Goal: Use online tool/utility: Utilize a website feature to perform a specific function

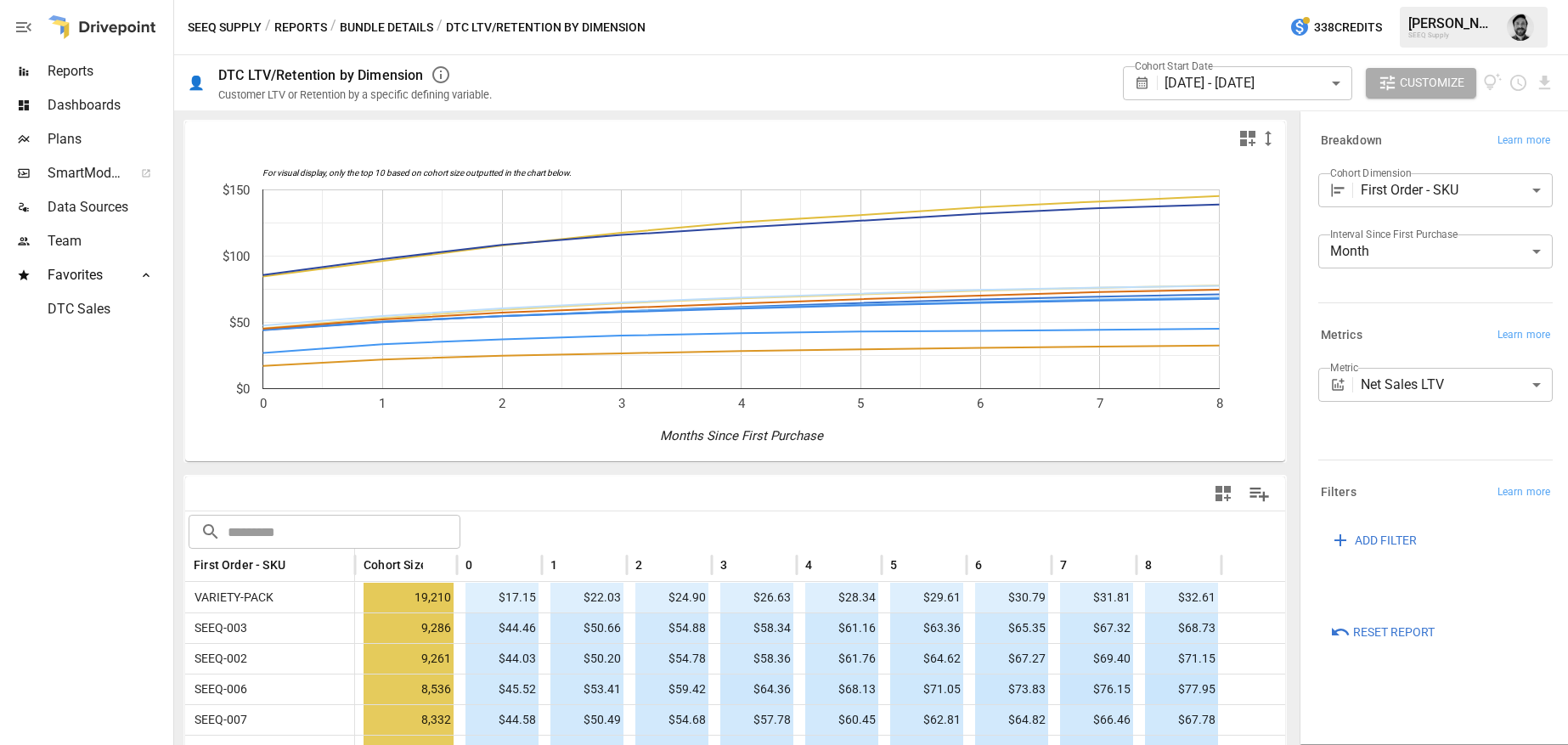
click at [1374, 535] on span "ADD FILTER" at bounding box center [1386, 541] width 62 height 21
click at [1405, 0] on body "Reports Dashboards Plans SmartModel ™ Data Sources Team Favorites DTC Sales SEE…" at bounding box center [784, 0] width 1568 height 0
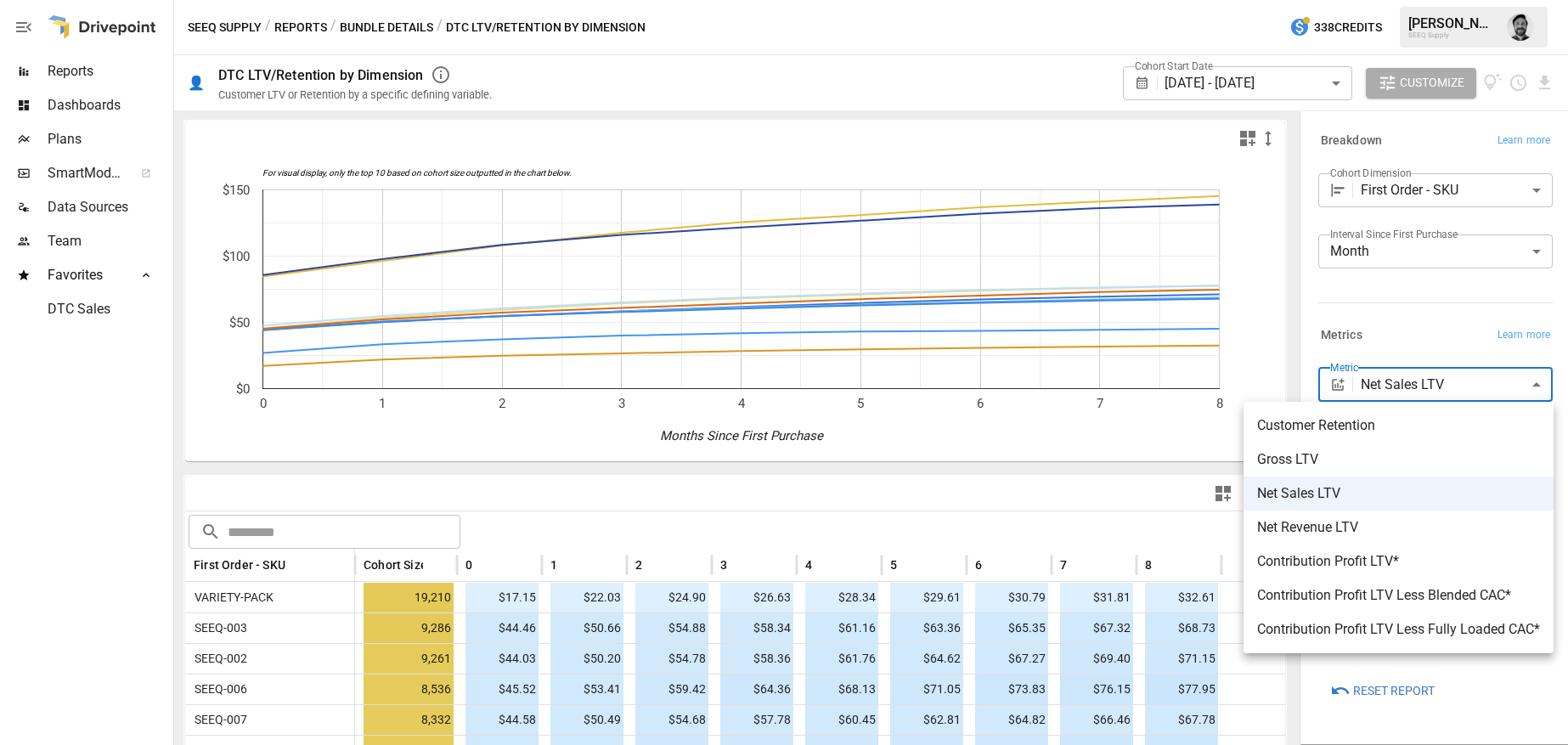
click at [1405, 384] on div at bounding box center [784, 372] width 1568 height 745
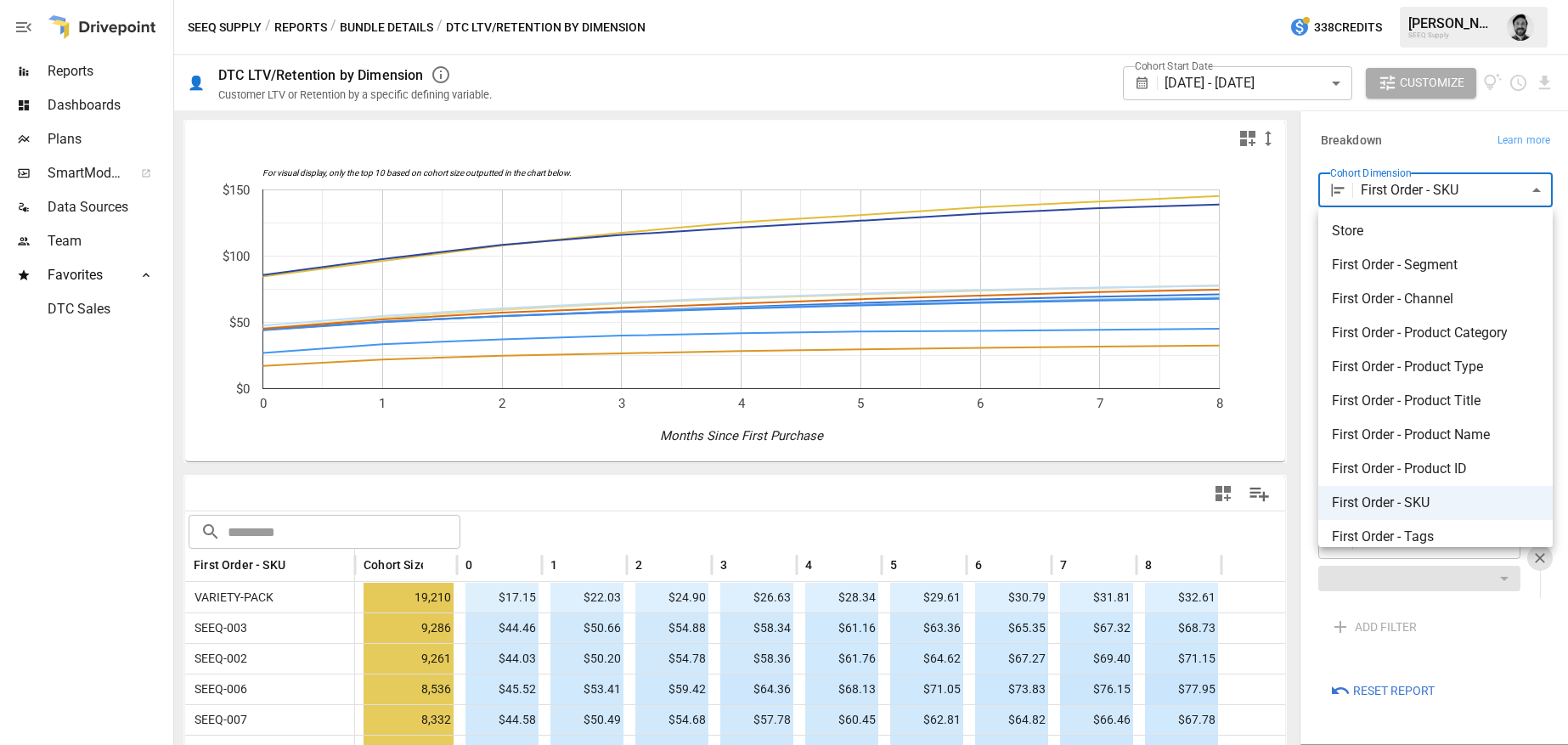
click at [1425, 0] on body "Reports Dashboards Plans SmartModel ™ Data Sources Team Favorites DTC Sales SEE…" at bounding box center [784, 0] width 1568 height 0
drag, startPoint x: 1415, startPoint y: 430, endPoint x: 1217, endPoint y: 417, distance: 198.4
click at [1415, 430] on span "First Order - Product Name" at bounding box center [1435, 435] width 208 height 20
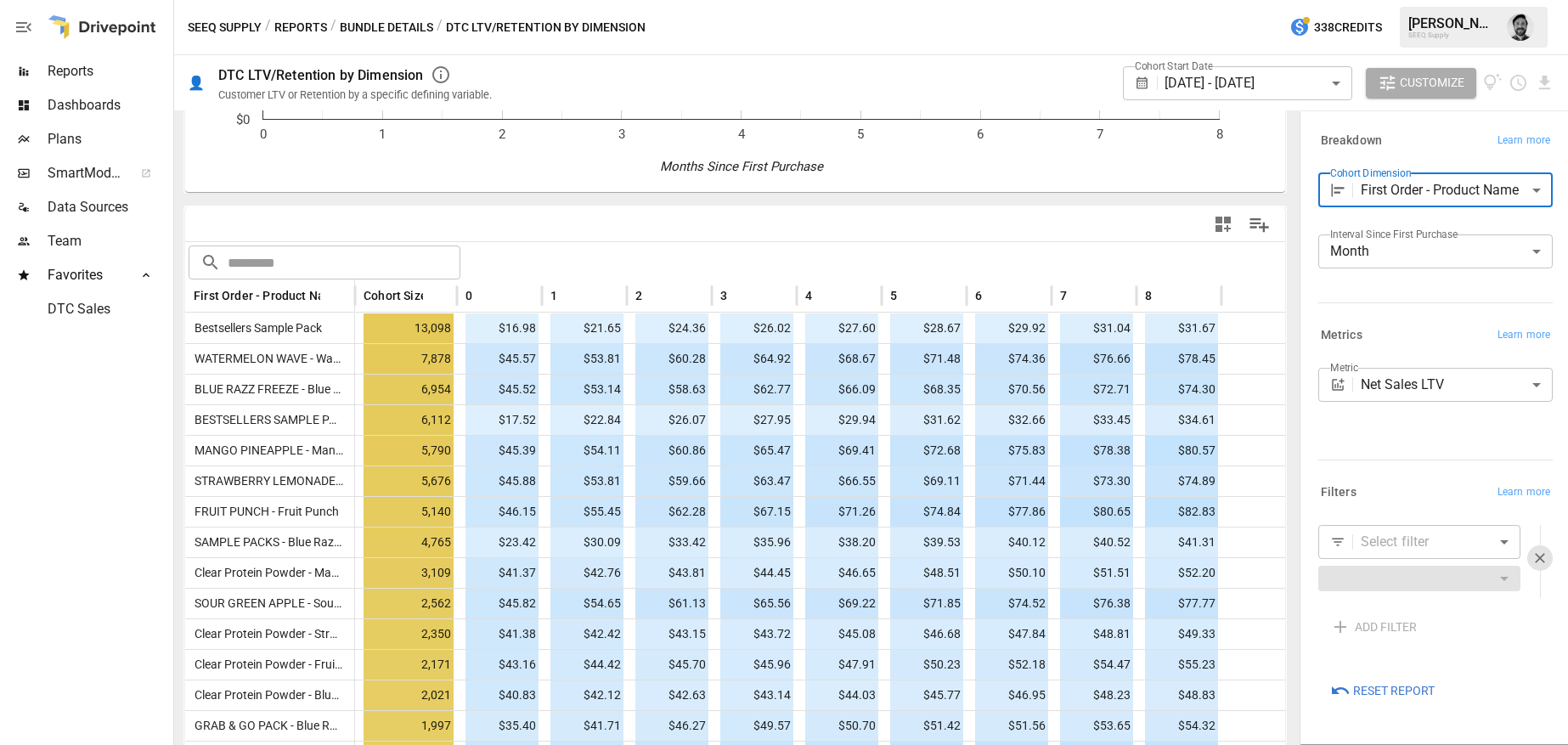
scroll to position [269, 0]
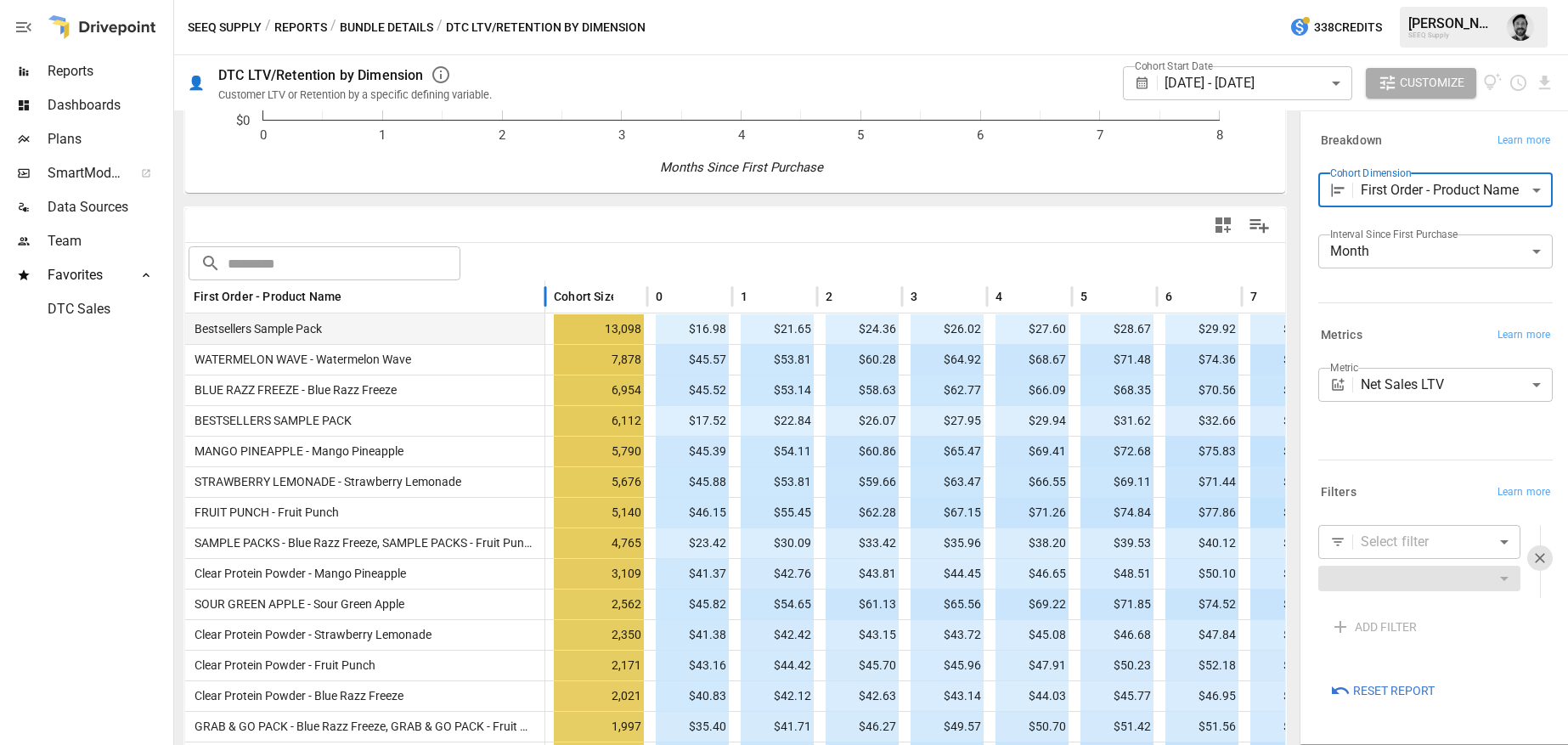
drag, startPoint x: 354, startPoint y: 291, endPoint x: 544, endPoint y: 334, distance: 194.8
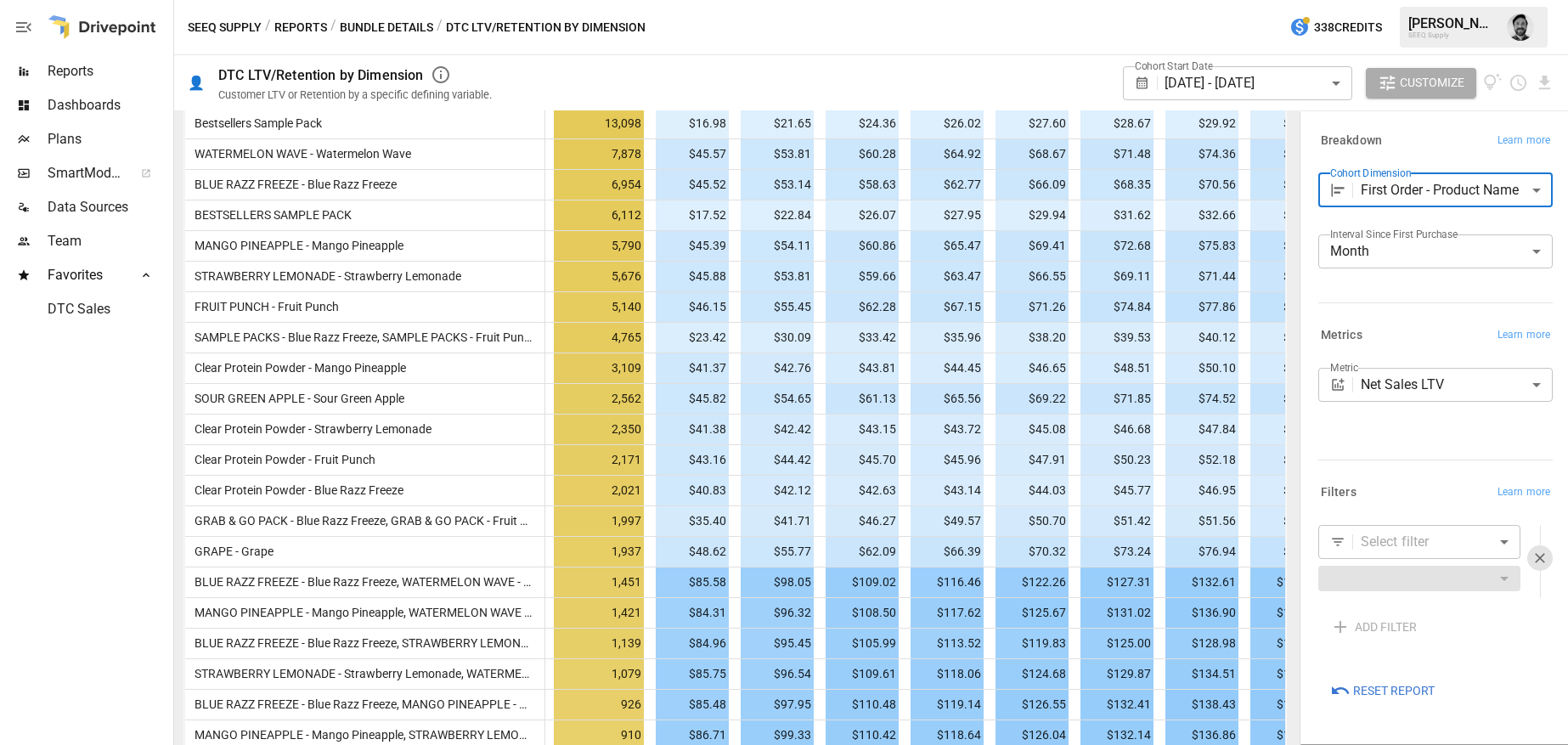
scroll to position [305, 0]
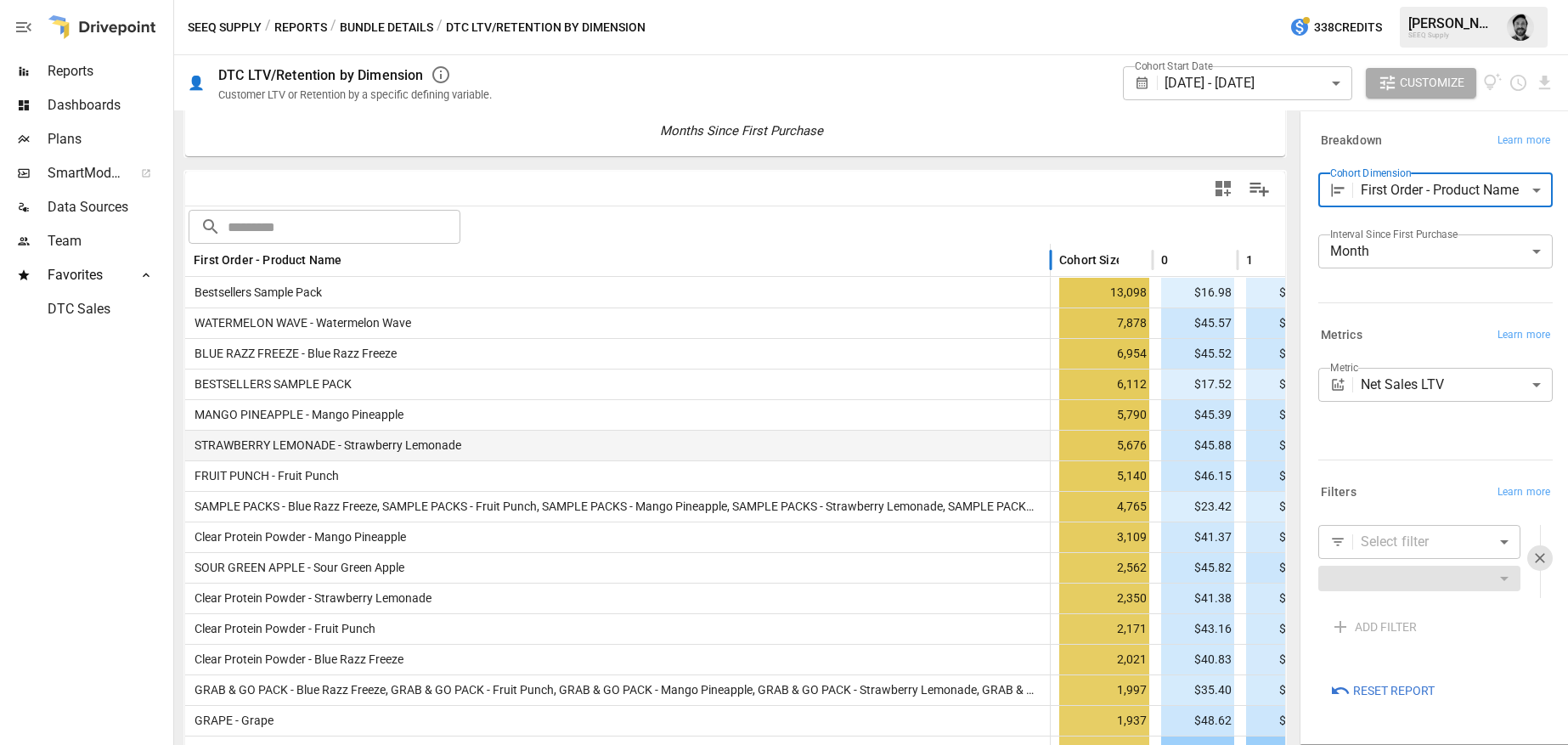
drag, startPoint x: 545, startPoint y: 251, endPoint x: 652, endPoint y: 442, distance: 218.9
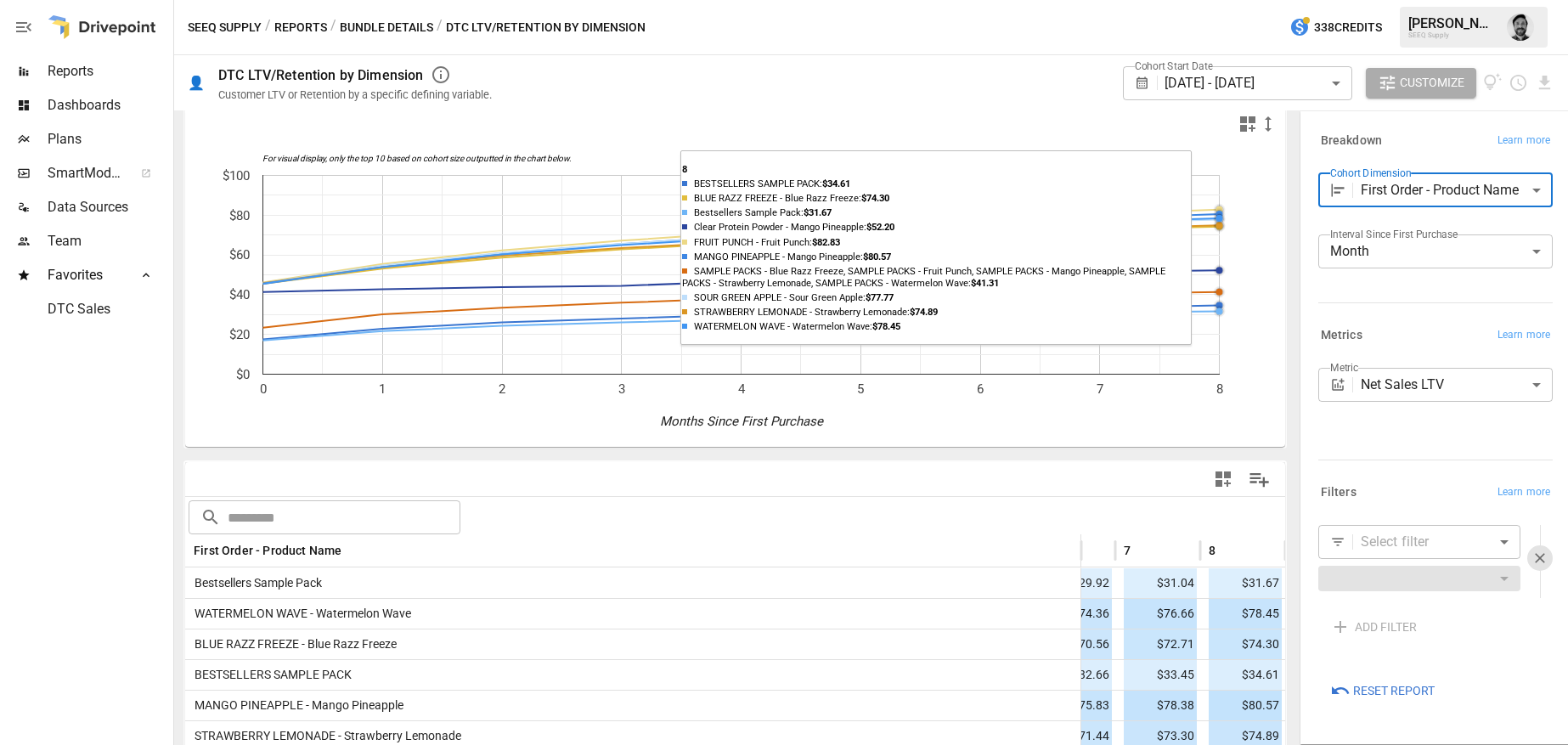
scroll to position [0, 0]
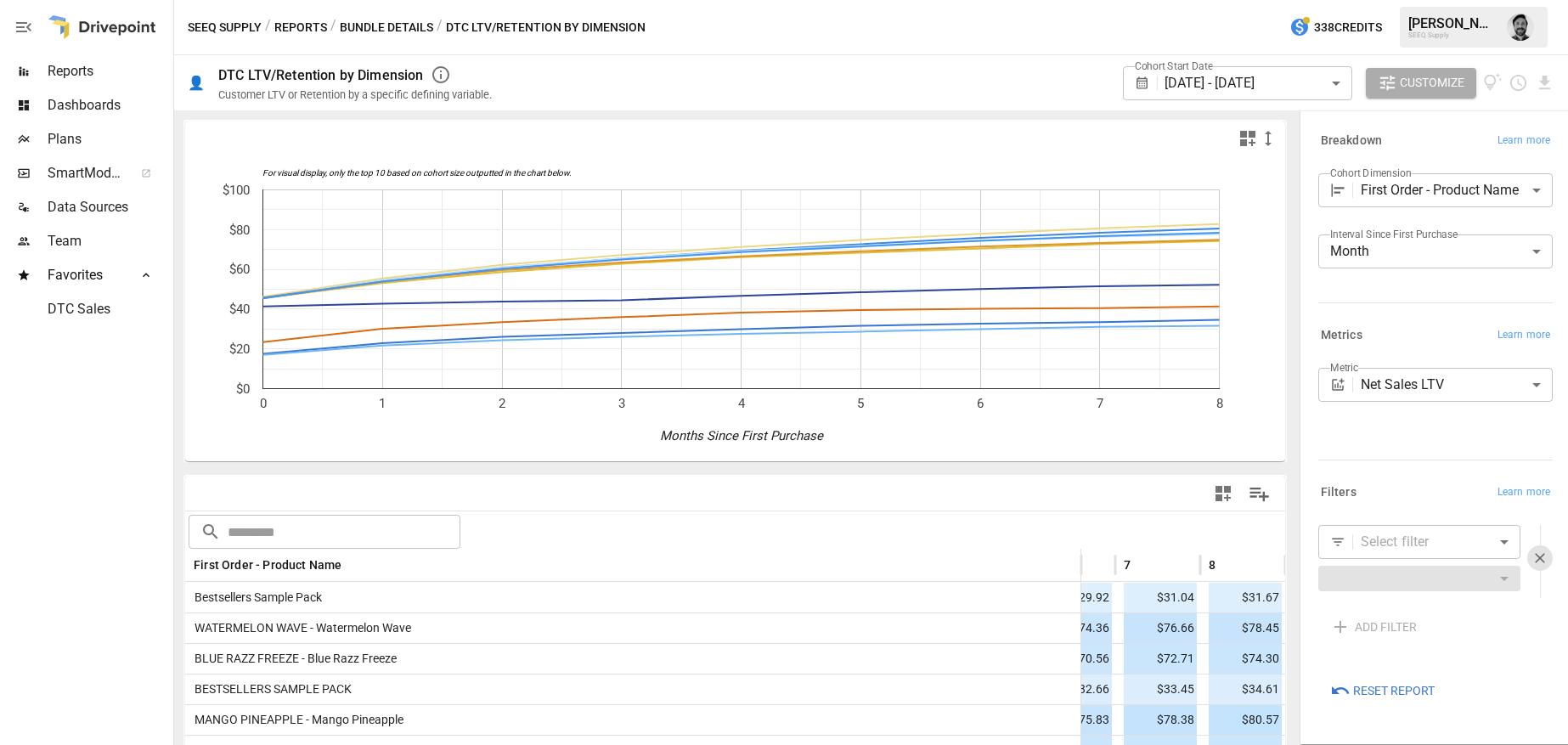
click at [1390, 177] on label "Cohort Dimension" at bounding box center [1370, 172] width 80 height 14
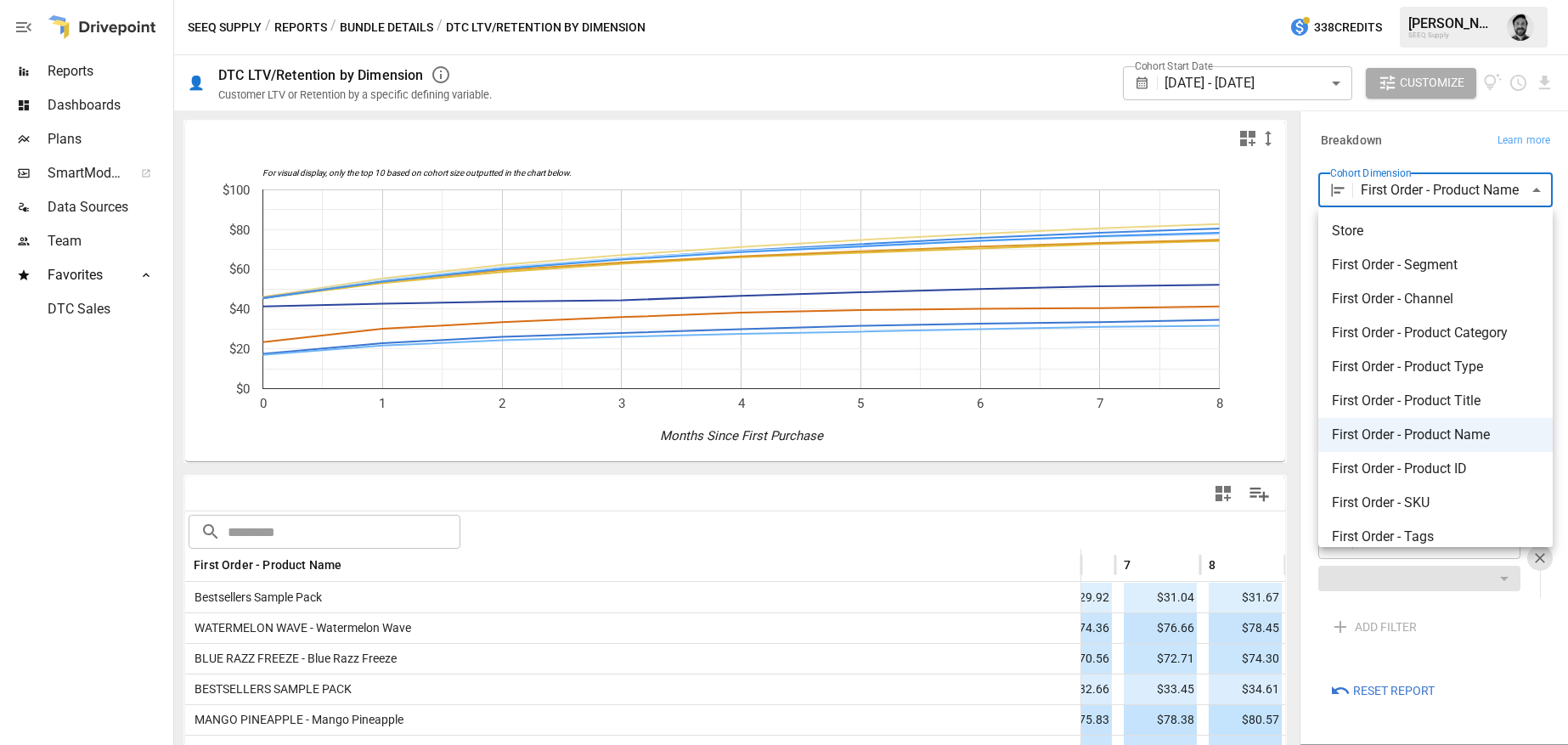
click at [1395, 0] on body "Reports Dashboards Plans SmartModel ™ Data Sources Team Favorites DTC Sales SEE…" at bounding box center [784, 0] width 1568 height 0
click at [1428, 340] on span "First Order - Product Category" at bounding box center [1435, 332] width 208 height 20
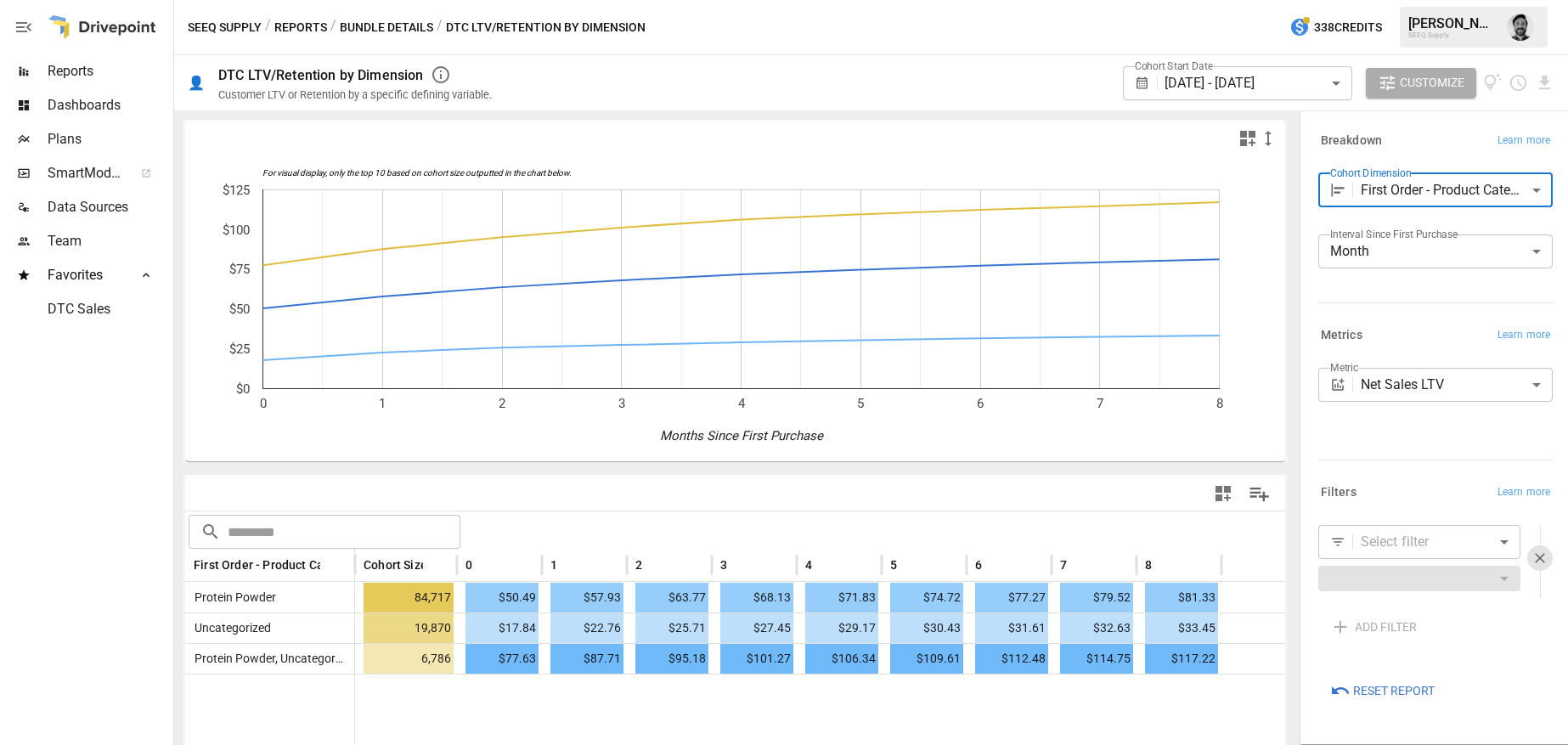
click at [1394, 0] on body "**********" at bounding box center [784, 0] width 1568 height 0
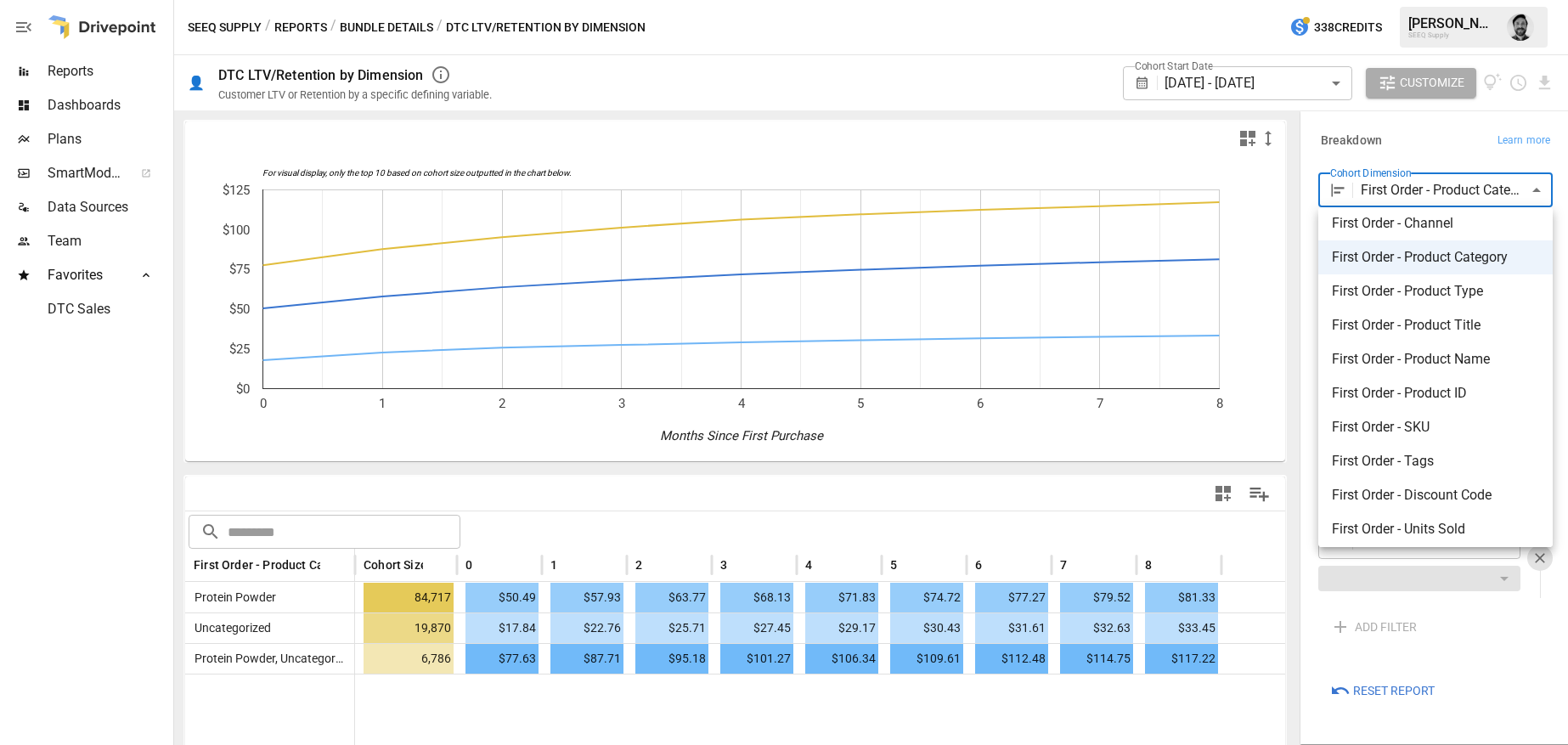
scroll to position [79, 0]
click at [1388, 389] on span "First Order - Product ID" at bounding box center [1435, 390] width 208 height 20
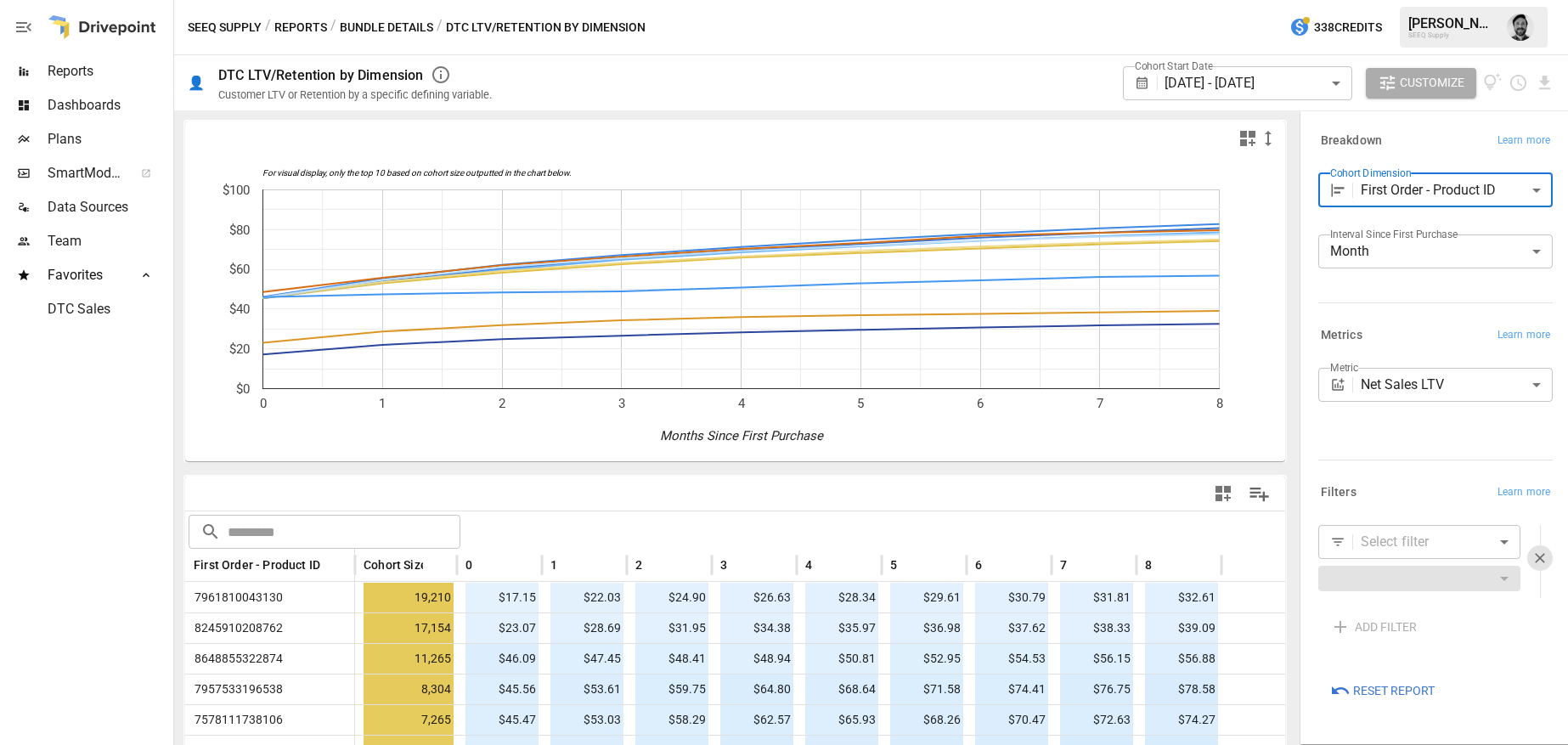
click at [1436, 0] on body "Reports Dashboards Plans SmartModel ™ Data Sources Team Favorites DTC Sales SEE…" at bounding box center [784, 0] width 1568 height 0
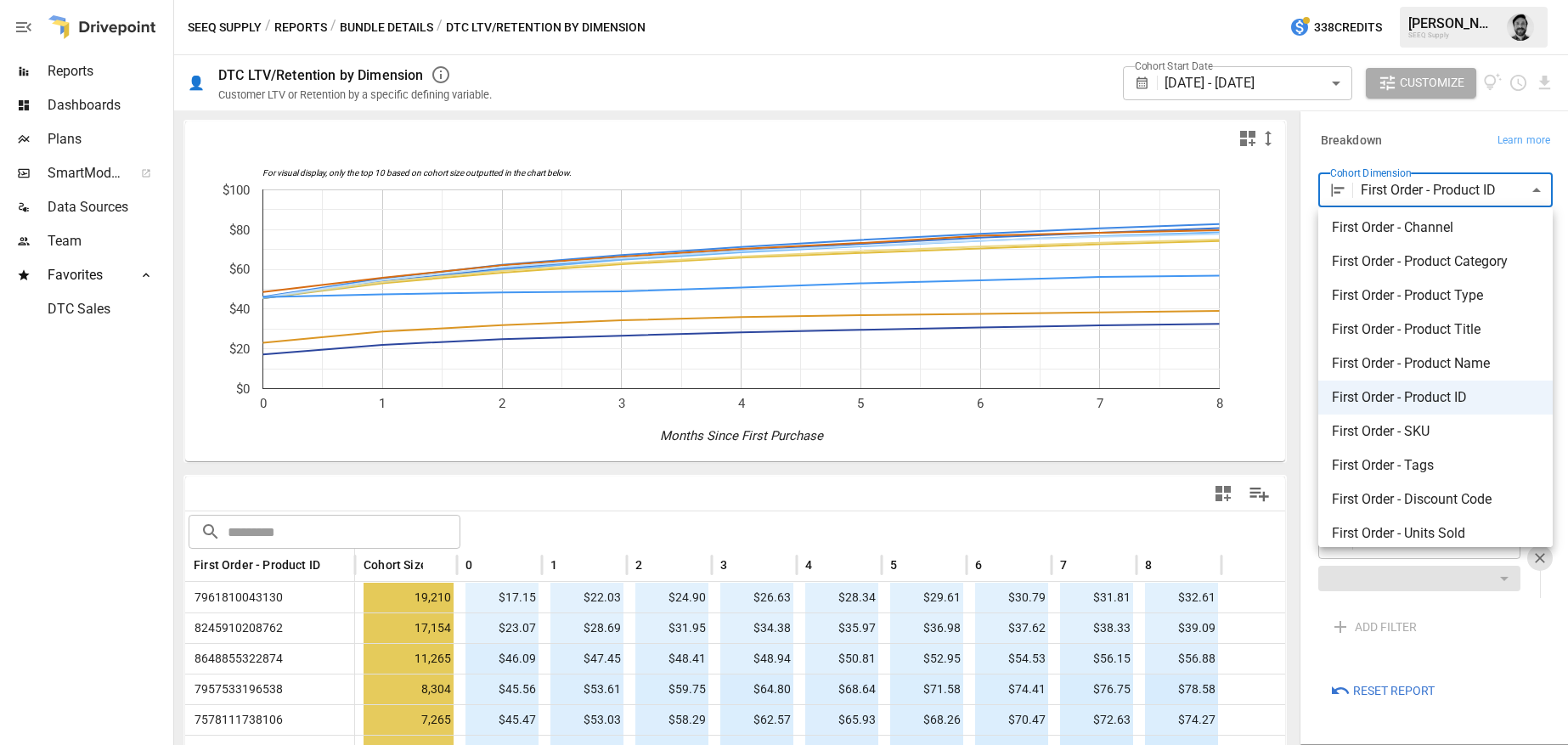
scroll to position [71, 0]
drag, startPoint x: 1411, startPoint y: 364, endPoint x: 964, endPoint y: 439, distance: 453.2
click at [1411, 364] on span "First Order - Product Name" at bounding box center [1435, 364] width 208 height 20
type input "**********"
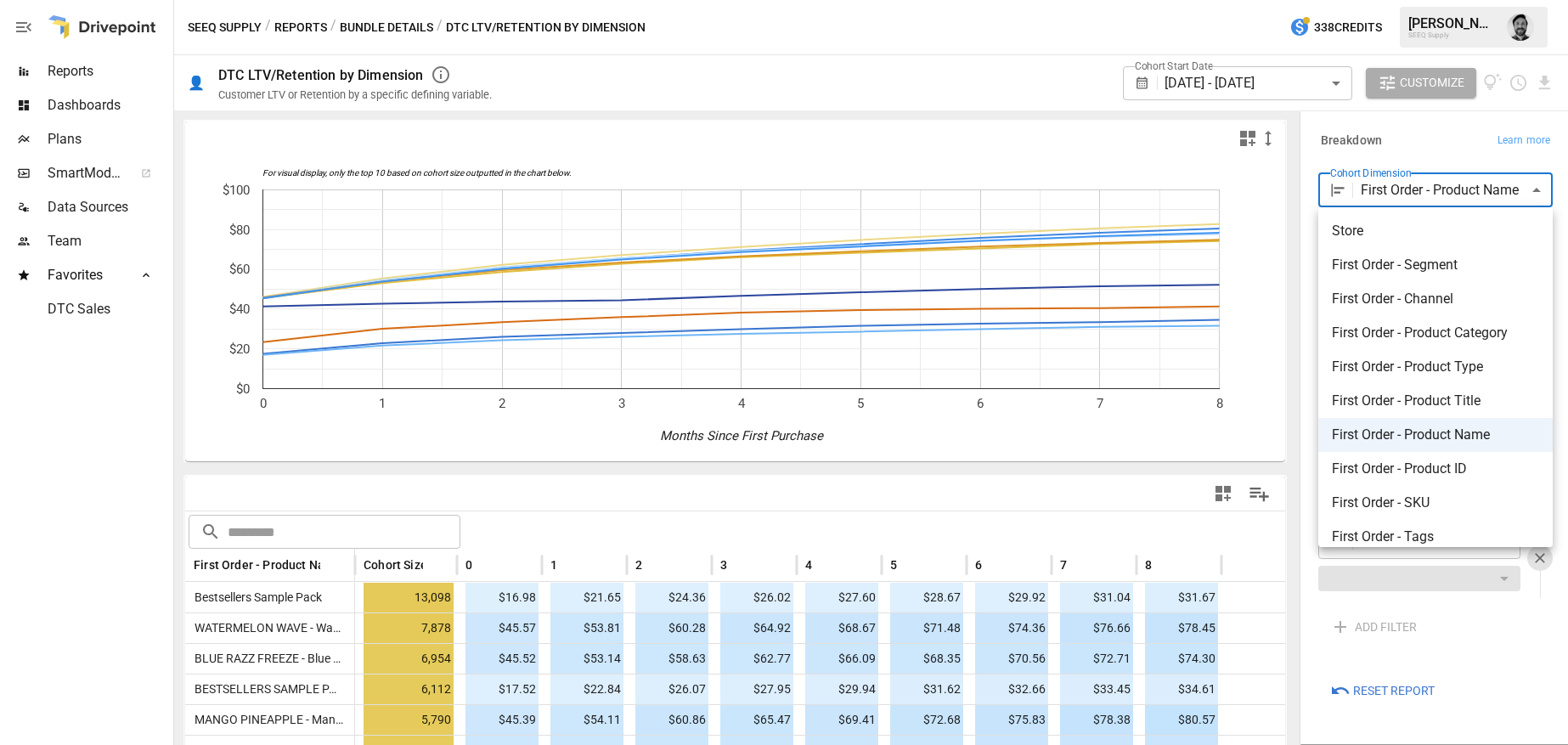
click at [1390, 0] on body "Reports Dashboards Plans SmartModel ™ Data Sources Team Favorites DTC Sales SEE…" at bounding box center [784, 0] width 1568 height 0
